Goal: Transaction & Acquisition: Purchase product/service

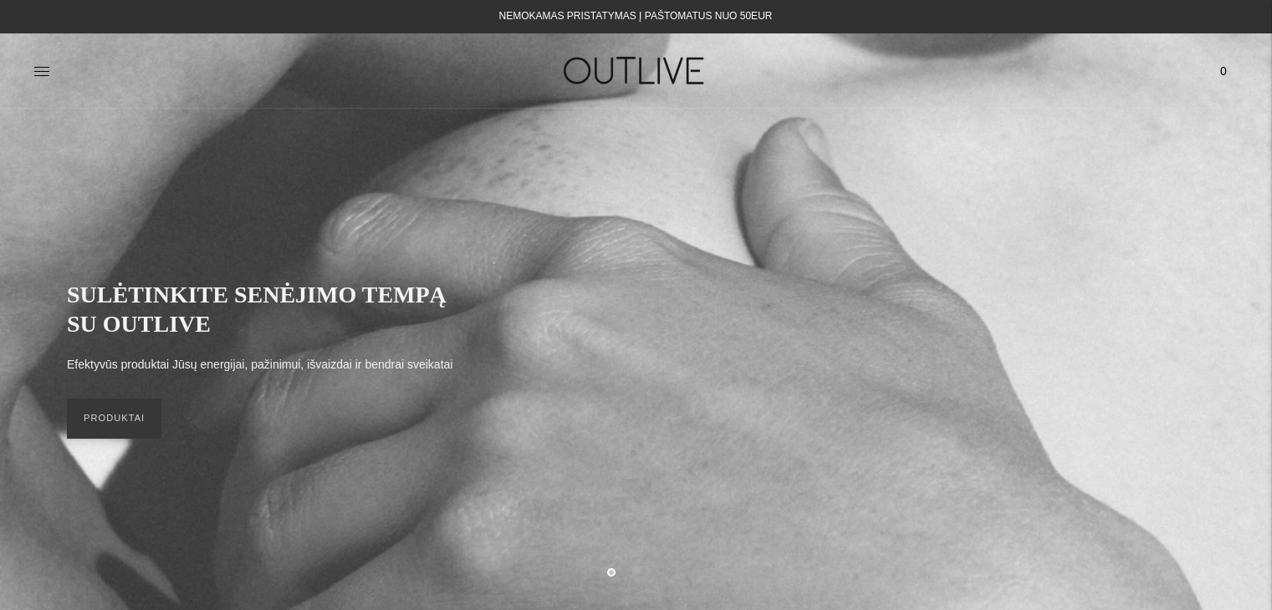
click at [38, 68] on icon at bounding box center [41, 71] width 17 height 17
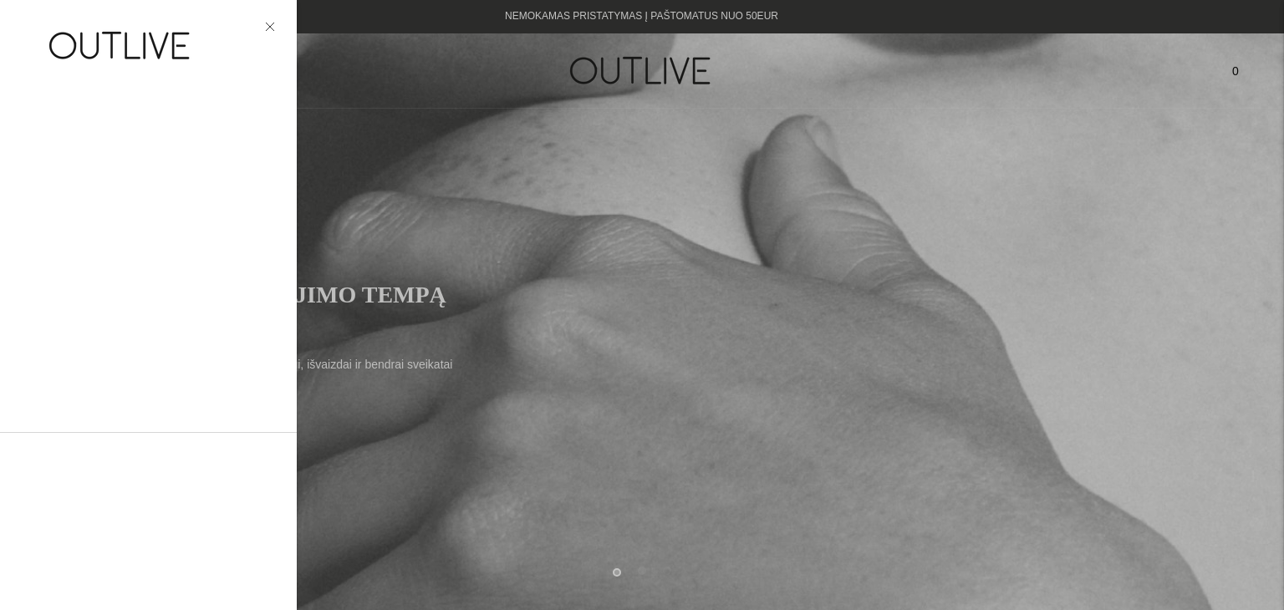
click at [33, 65] on div at bounding box center [148, 50] width 297 height 101
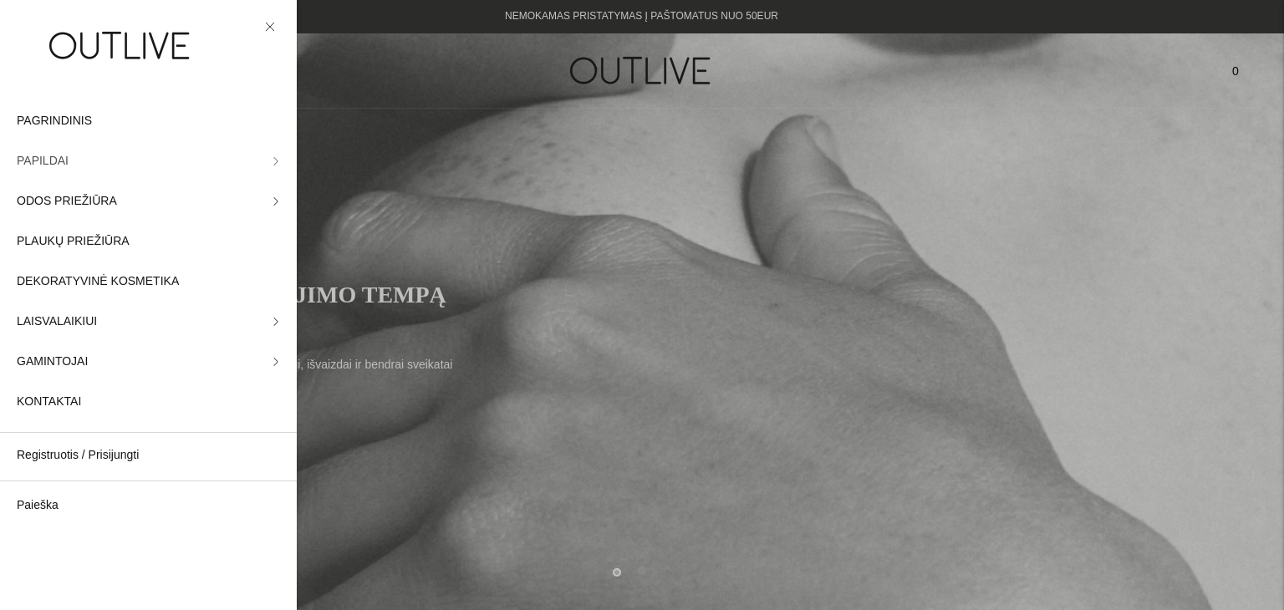
click at [274, 165] on icon at bounding box center [275, 161] width 3 height 8
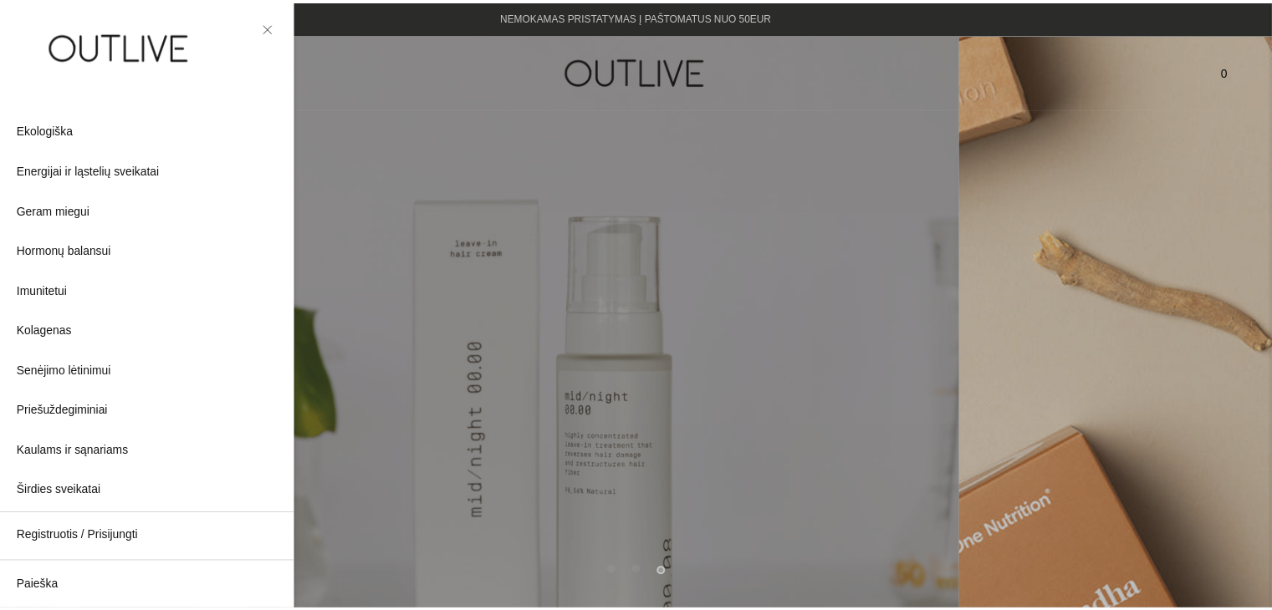
scroll to position [166, 0]
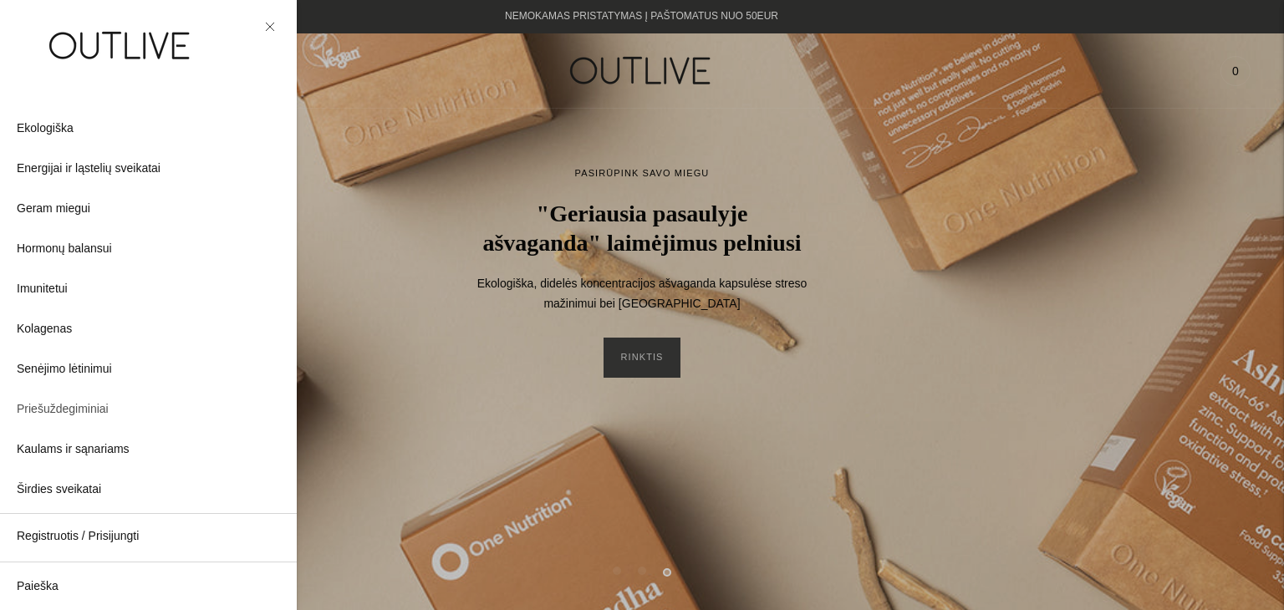
click at [71, 410] on span "Priešuždegiminiai" at bounding box center [63, 410] width 92 height 20
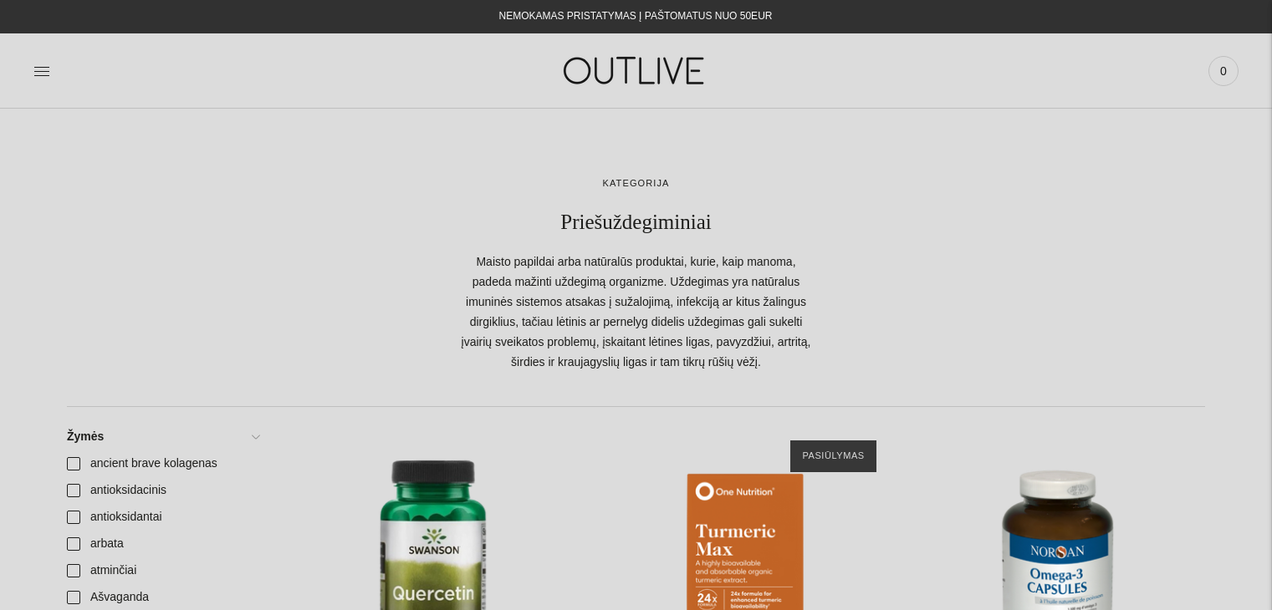
drag, startPoint x: 0, startPoint y: 0, endPoint x: 1276, endPoint y: 49, distance: 1276.8
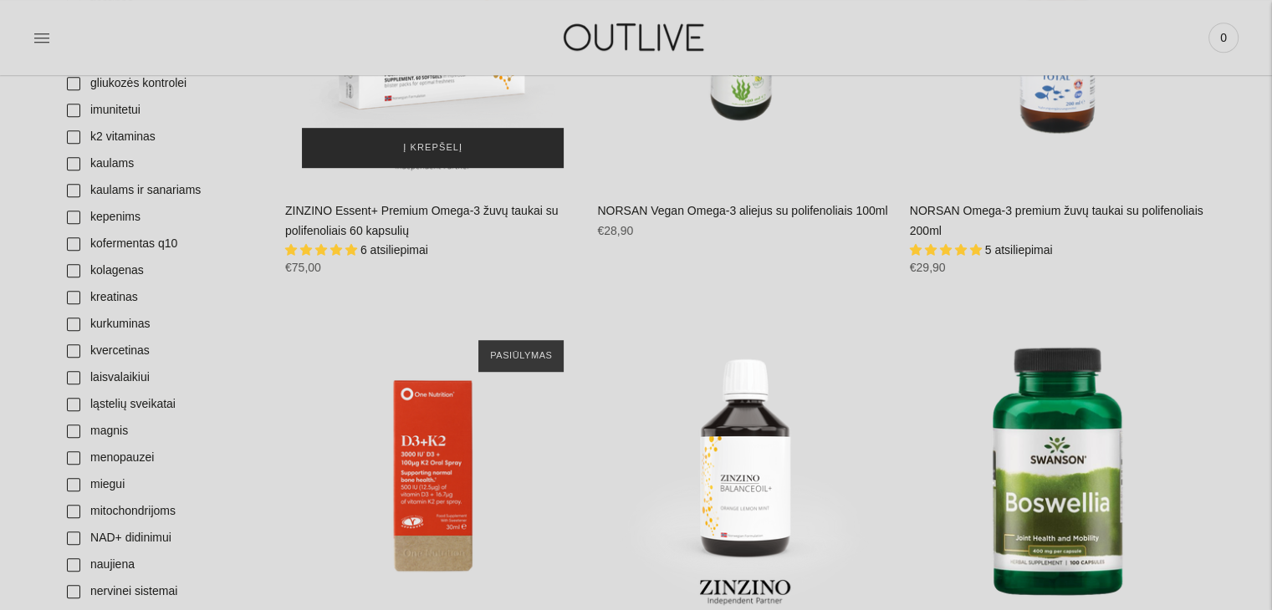
click at [438, 158] on button "Į krepšelį" at bounding box center [433, 148] width 262 height 40
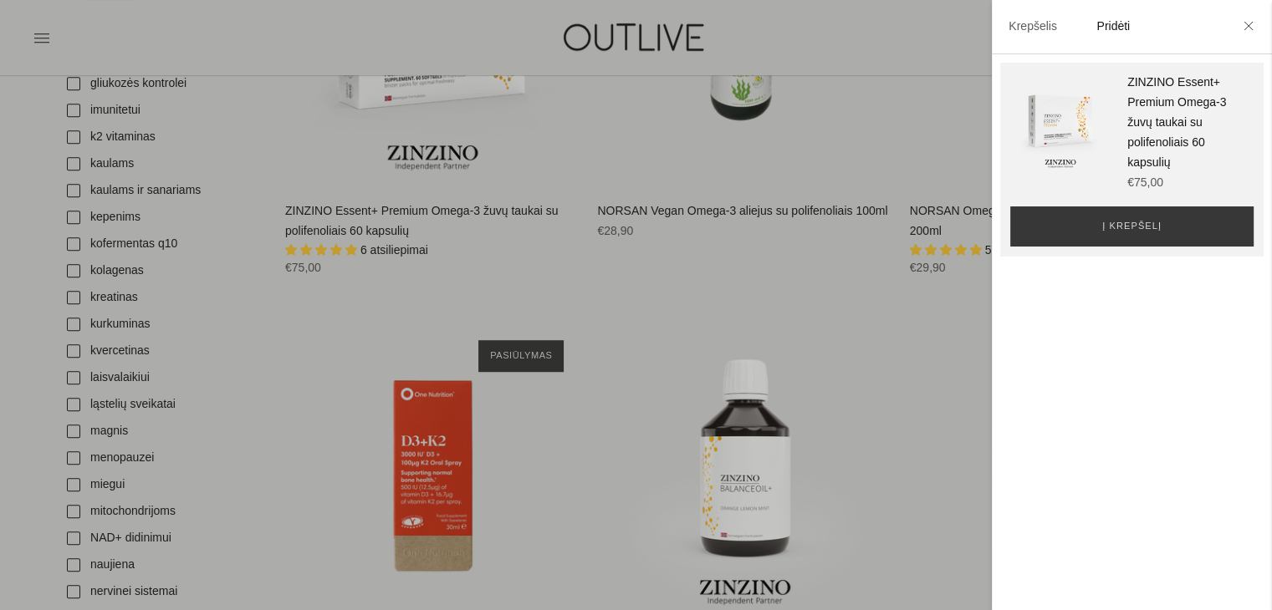
click at [914, 316] on div at bounding box center [636, 305] width 1272 height 610
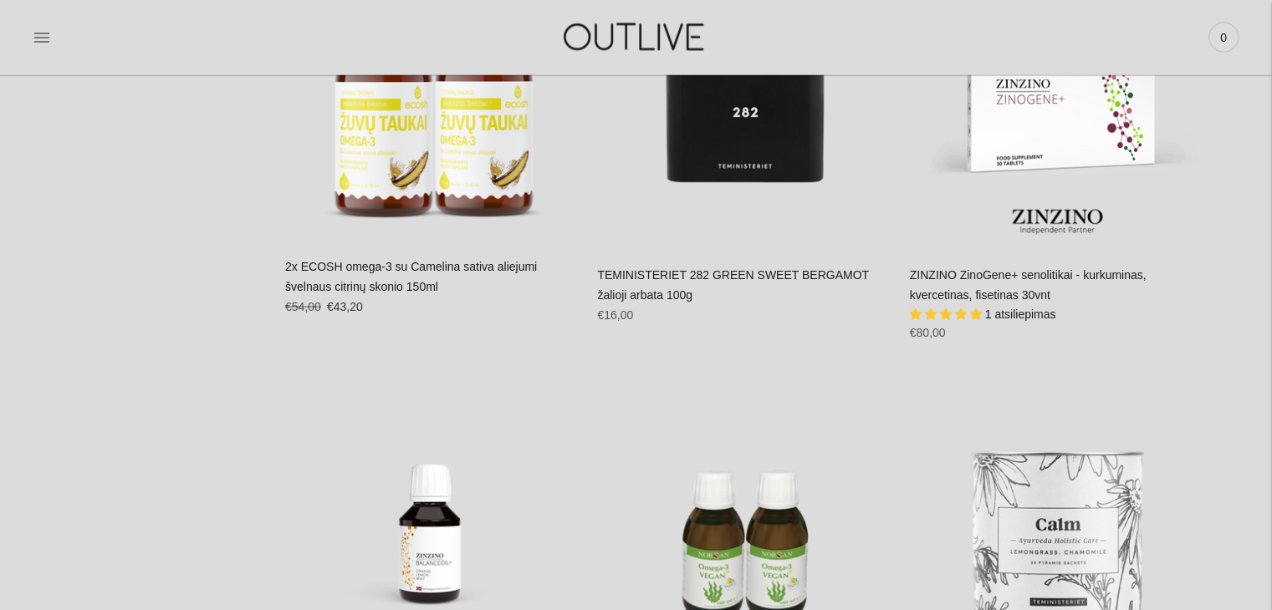
scroll to position [3521, 0]
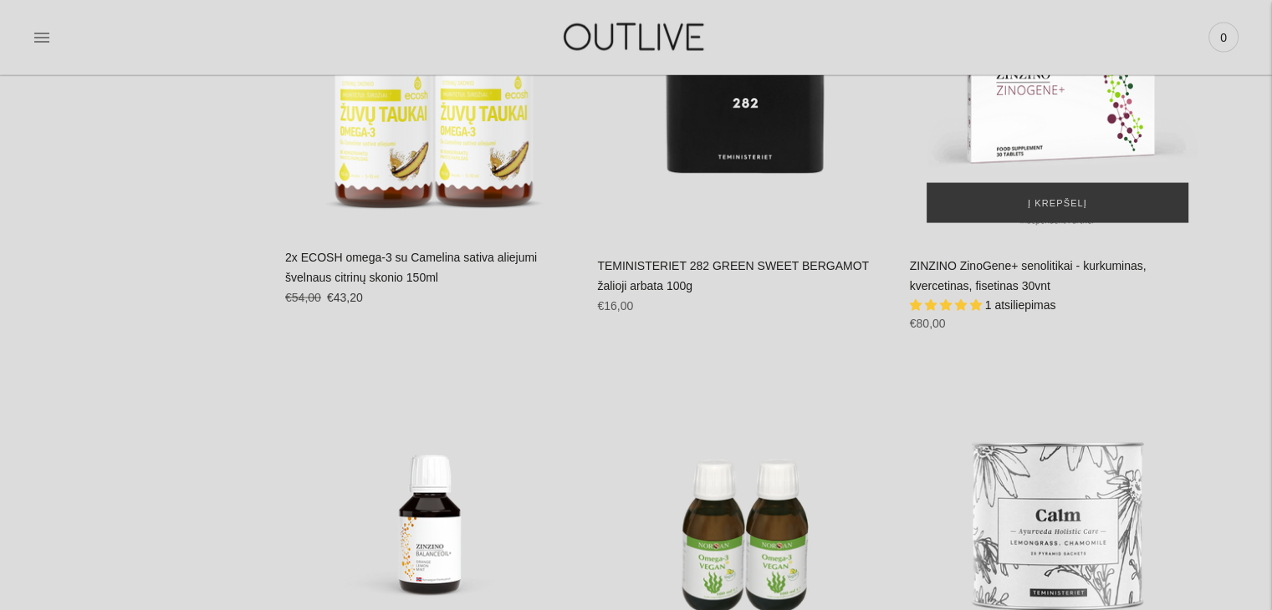
click at [1040, 140] on img "ZINZINO ZinoGene+ senolitikai - kurkuminas, kvercetinas, fisetinas 30vnt\a" at bounding box center [1057, 92] width 295 height 295
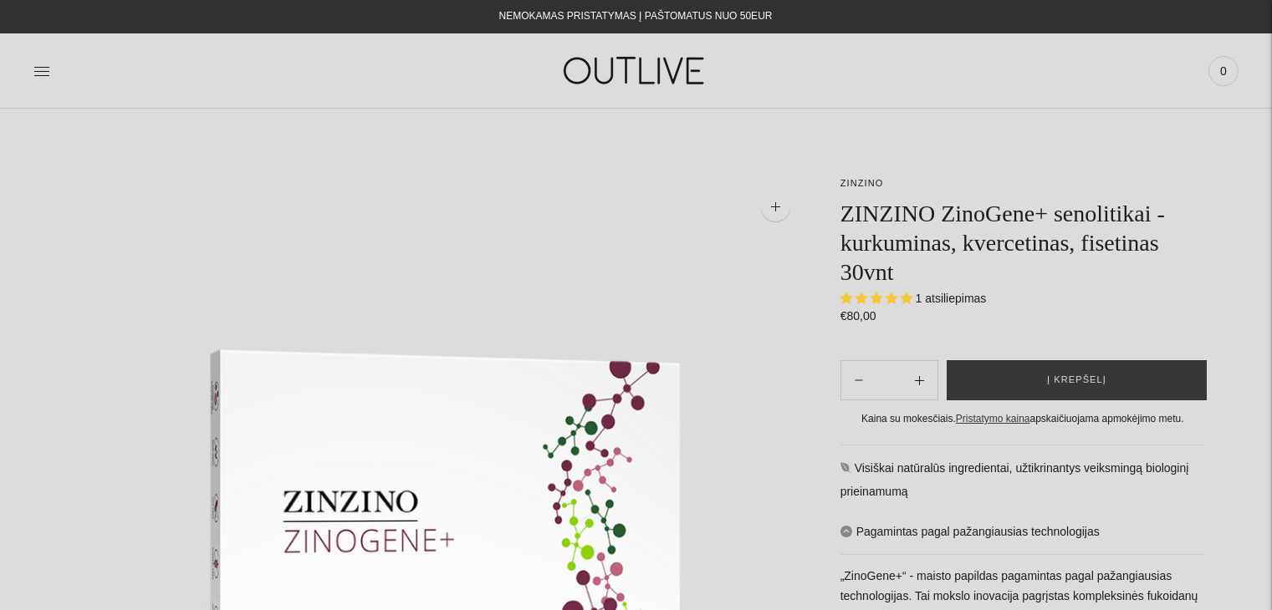
select select "**********"
drag, startPoint x: 1275, startPoint y: 28, endPoint x: 1268, endPoint y: -33, distance: 60.7
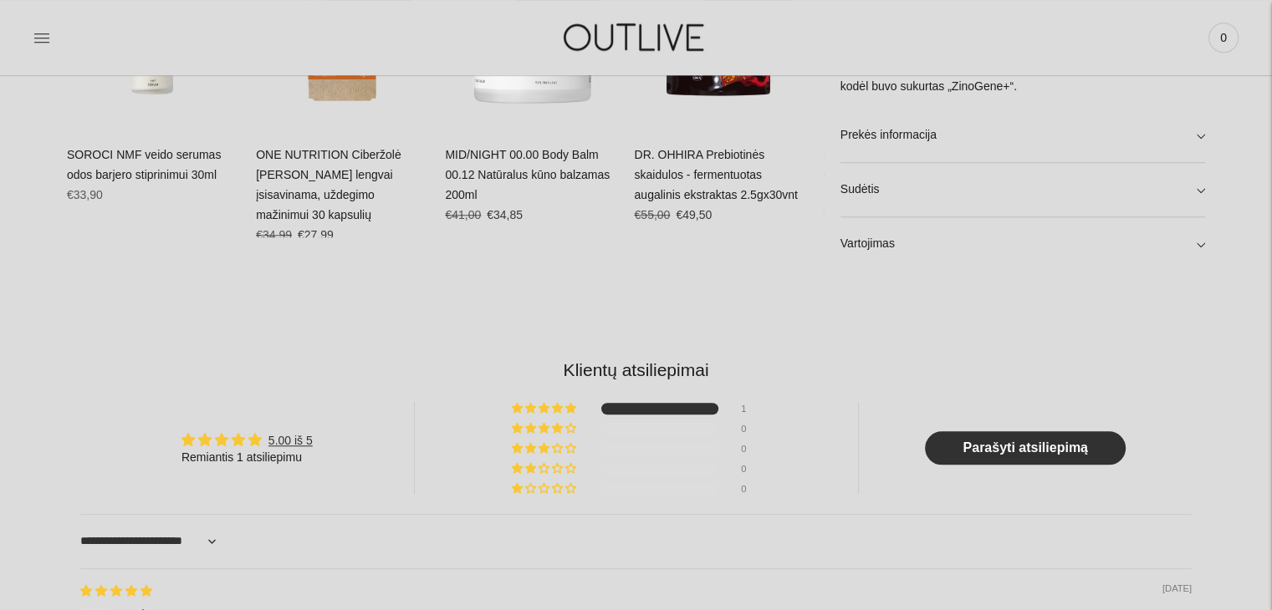
scroll to position [676, 0]
